Goal: Information Seeking & Learning: Learn about a topic

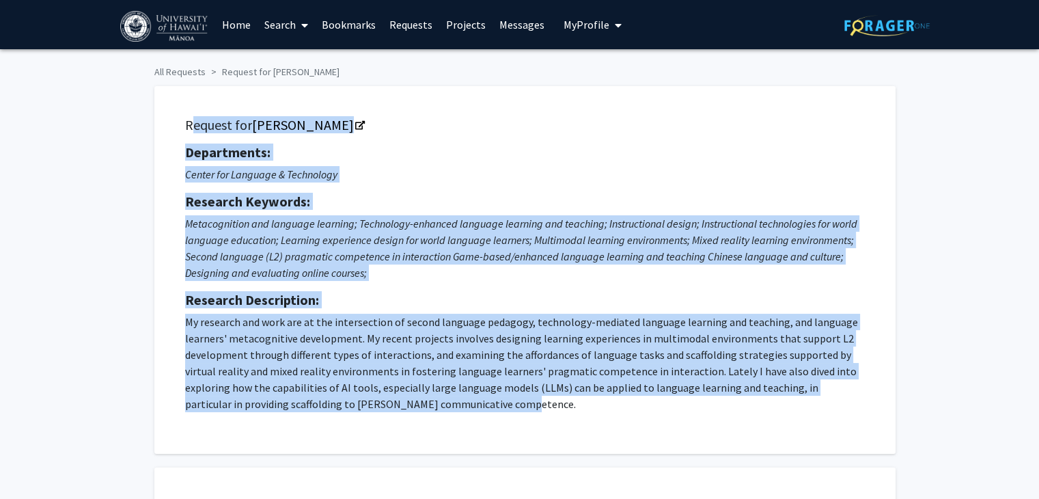
scroll to position [273, 0]
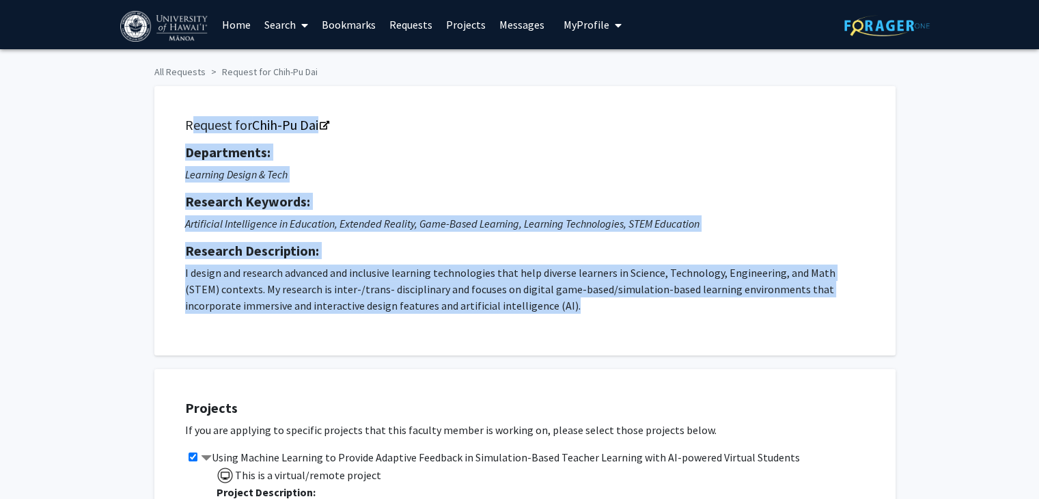
drag, startPoint x: 178, startPoint y: 118, endPoint x: 555, endPoint y: 323, distance: 429.3
click at [555, 323] on div "Request for Chih-Pu Dai Departments: Learning Design & Tech Research Keywords: …" at bounding box center [524, 220] width 707 height 235
copy div "Request for Chih-Pu Dai Departments: Learning Design & Tech Research Keywords: …"
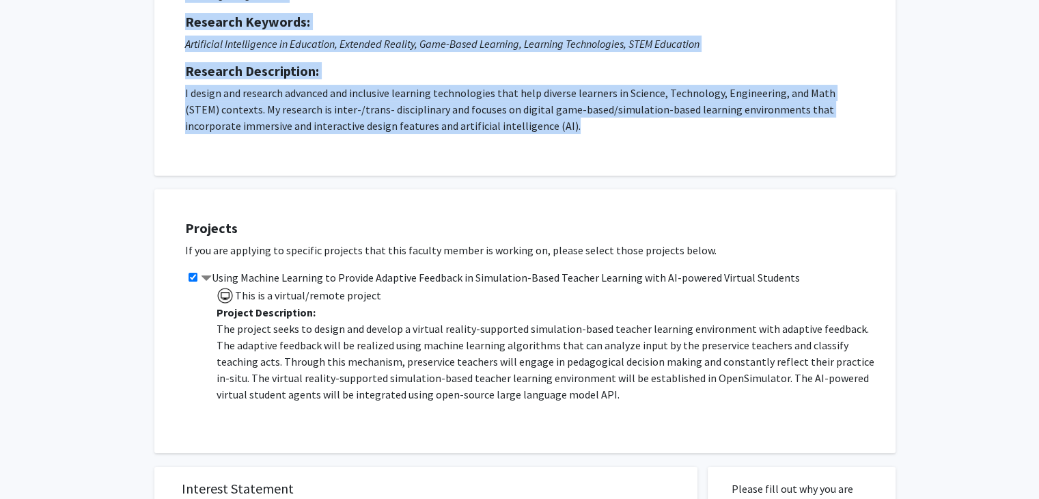
scroll to position [186, 0]
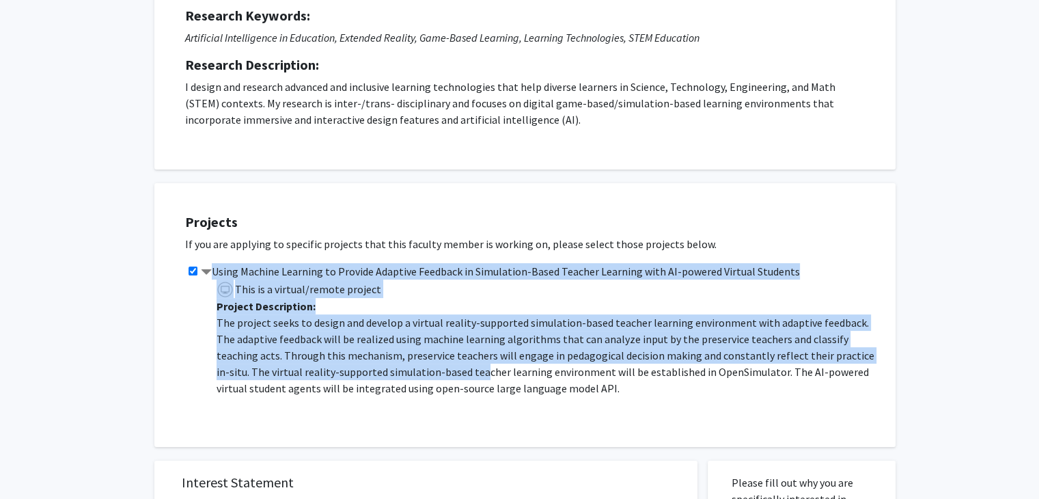
drag, startPoint x: 213, startPoint y: 256, endPoint x: 428, endPoint y: 376, distance: 245.6
click at [428, 376] on div "Projects If you are applying to specific projects that this faculty member is w…" at bounding box center [533, 315] width 724 height 230
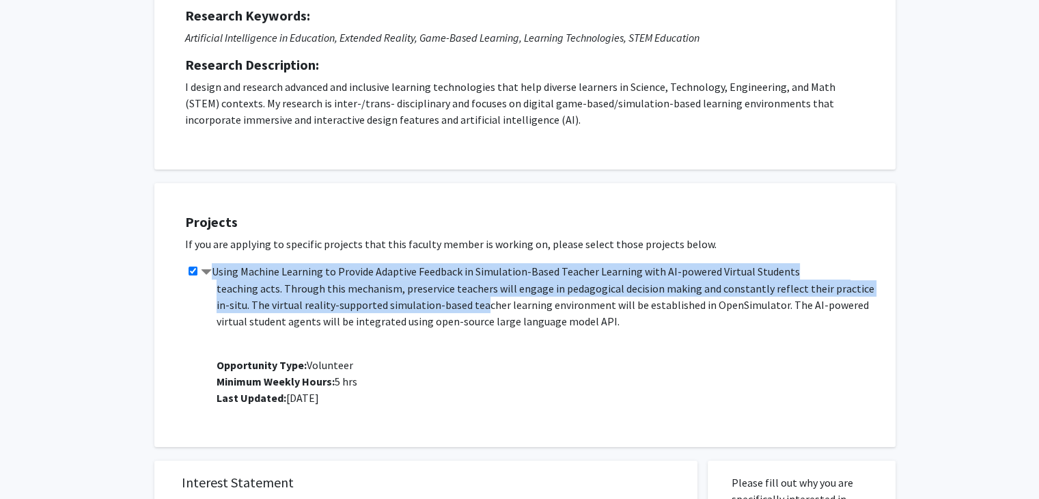
scroll to position [0, 0]
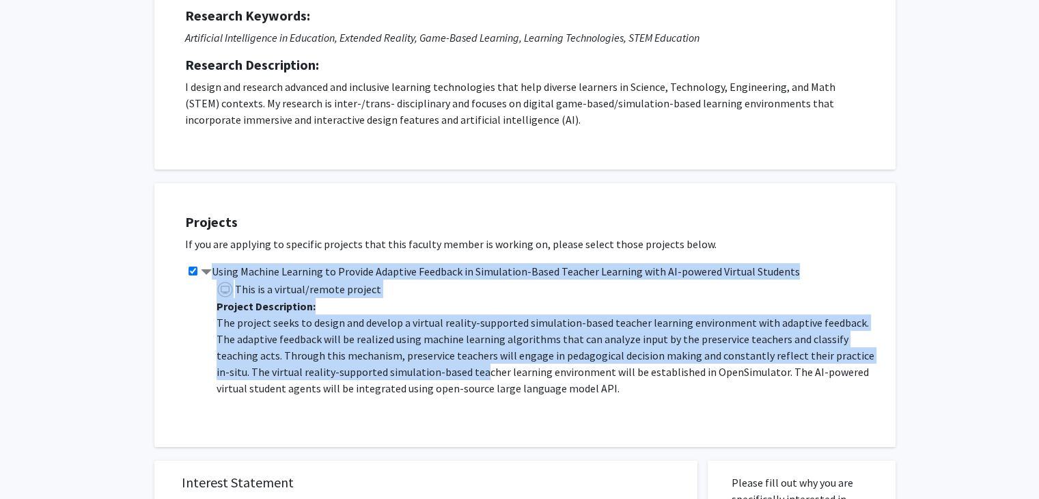
drag, startPoint x: 364, startPoint y: 402, endPoint x: 183, endPoint y: 217, distance: 259.0
click at [183, 217] on div "Projects If you are applying to specific projects that this faculty member is w…" at bounding box center [533, 315] width 724 height 230
copy div "Projects If you are applying to specific projects that this faculty member is w…"
